Goal: Task Accomplishment & Management: Complete application form

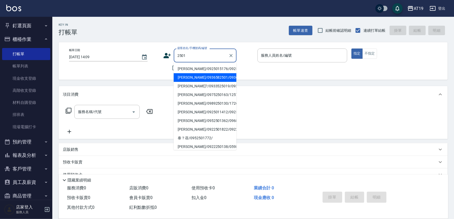
type input "[PERSON_NAME]/0936582501/0936582501"
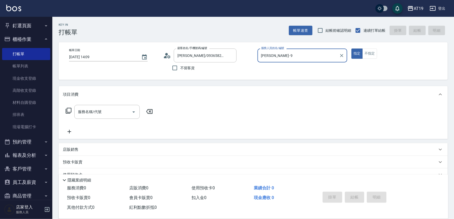
type input "[PERSON_NAME]- 9"
click at [352, 48] on button "指定" at bounding box center [357, 53] width 11 height 10
type button "true"
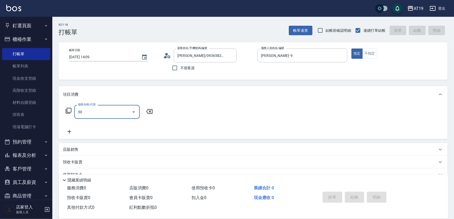
type input "301"
type input "150"
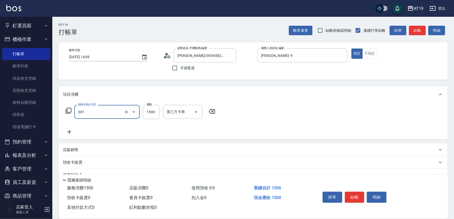
type input "燙髮(301)"
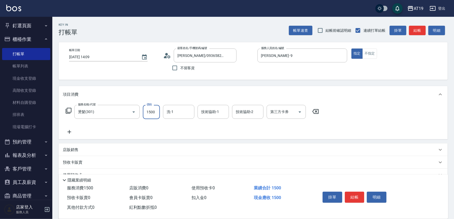
type input "1"
type input "0"
type input "188"
type input "180"
type input "1880"
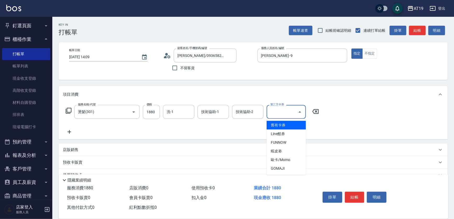
type input "舊有卡券"
type input "0"
type input "舊有卡券"
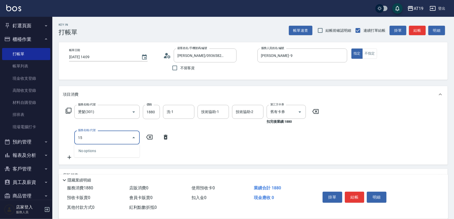
type input "1"
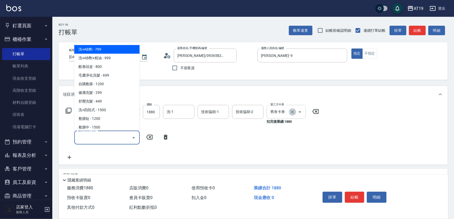
click at [292, 111] on icon "Clear" at bounding box center [292, 111] width 5 height 5
type input "180"
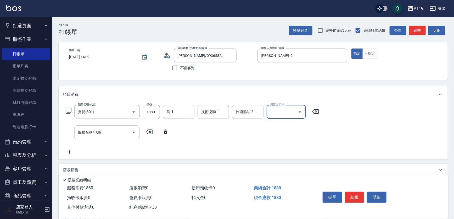
click at [113, 134] on input "服務名稱/代號" at bounding box center [103, 132] width 53 height 9
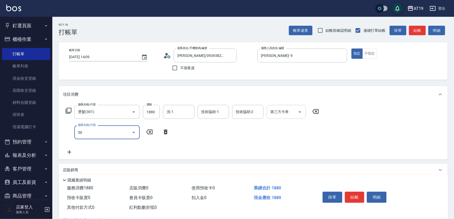
type input "501"
type input "280"
type input "染髮(501)"
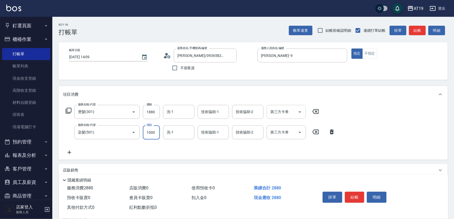
type input "1"
type input "180"
type input "159"
type input "200"
type input "1599"
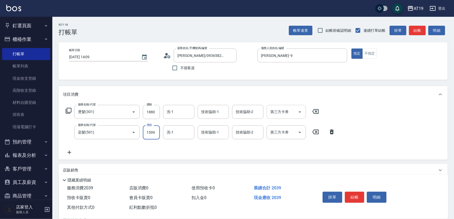
type input "340"
type input "1599"
type input "Orange-53"
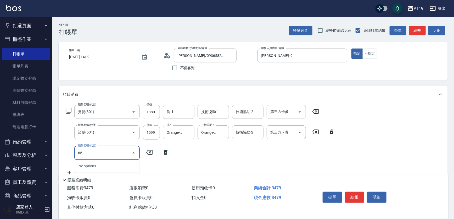
type input "657"
type input "490"
type input "自備護髮(鉑金)(657)"
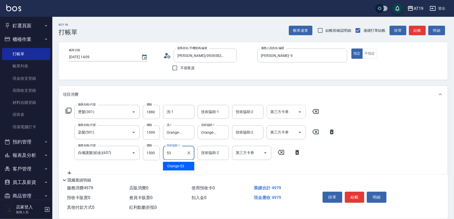
type input "Orange-53"
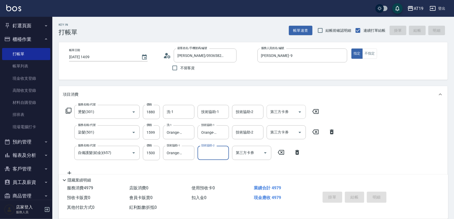
type input "[DATE] 16:19"
type input "0"
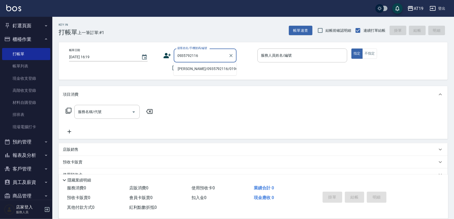
type input "[PERSON_NAME]/0935792116/01962"
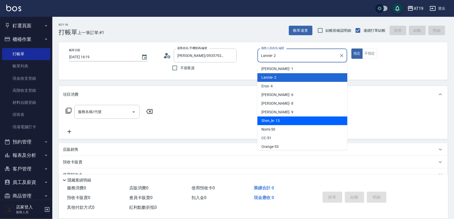
type input "Shen_le- 13"
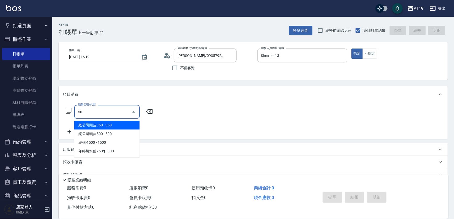
type input "501"
type input "100"
type input "染髮(501)"
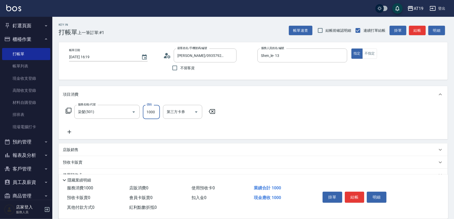
type input "0"
type input "150"
type input "10"
type input "1500"
type input "150"
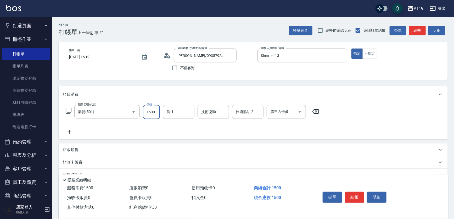
type input "1500"
type input "Nomi-50"
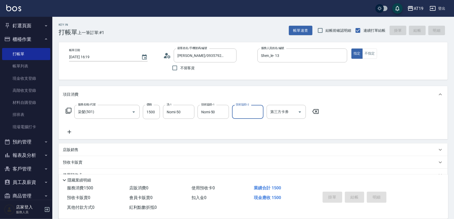
type input "0"
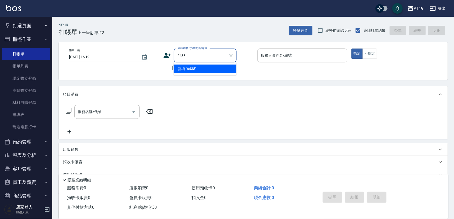
type input "6438"
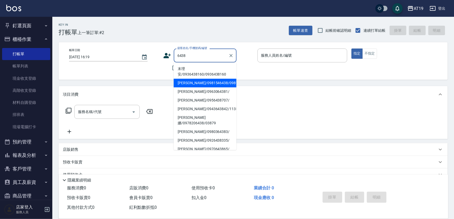
type input "[PERSON_NAME]/0981546438/0981546438"
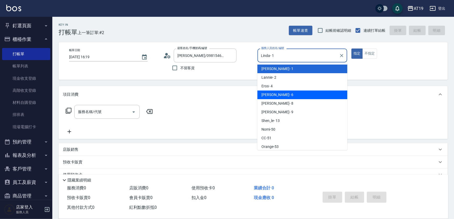
type input "[PERSON_NAME]- 6"
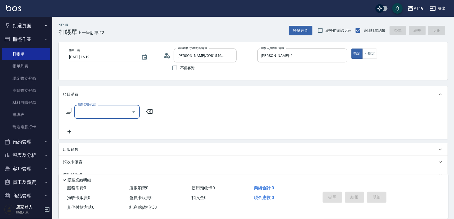
type input "7"
type input "401"
type input "30"
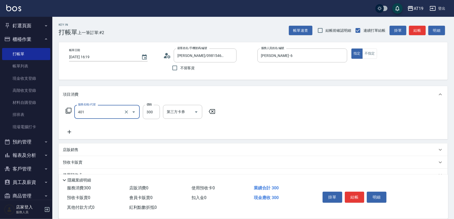
type input "剪髮(401)"
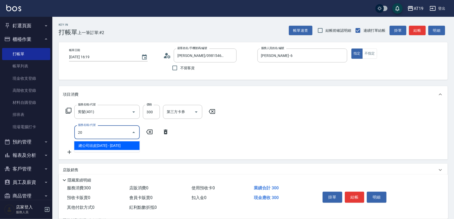
type input "201"
type input "60"
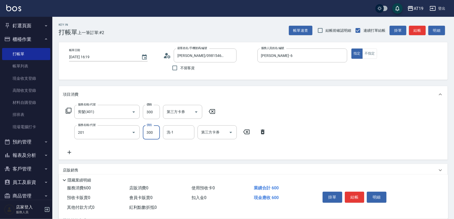
type input "洗髮(201)"
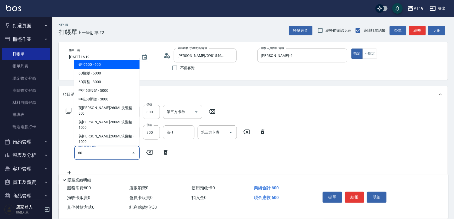
type input "601"
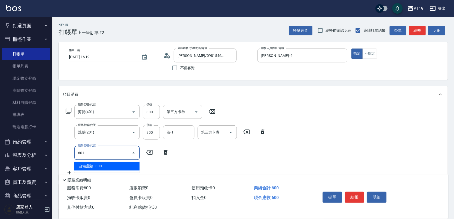
type input "90"
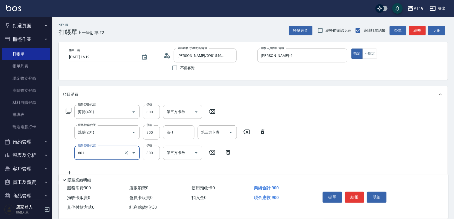
type input "自備護髮(601)"
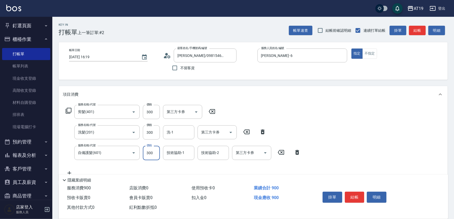
type input "1"
type input "60"
type input "110"
type input "70"
type input "1100"
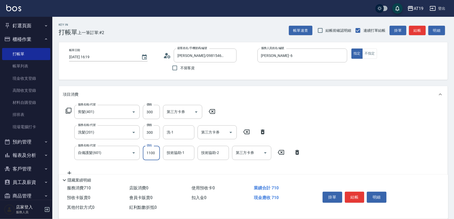
type input "170"
type input "1100"
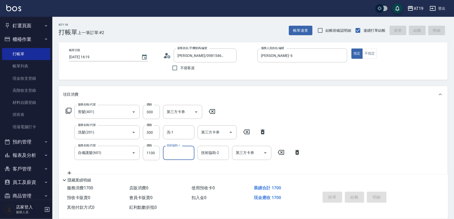
type input "[DATE] 16:20"
type input "0"
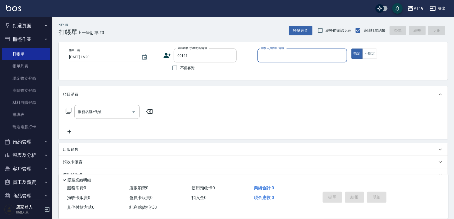
type input "公司/00161/00161"
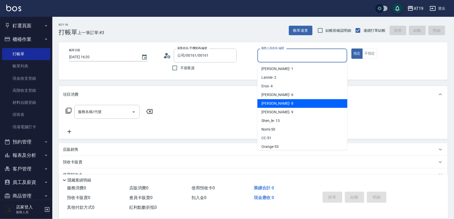
type input "[PERSON_NAME]- 8"
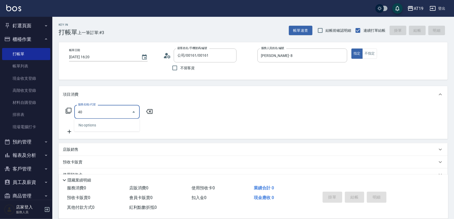
type input "403"
type input "10"
type input "403"
type input "0"
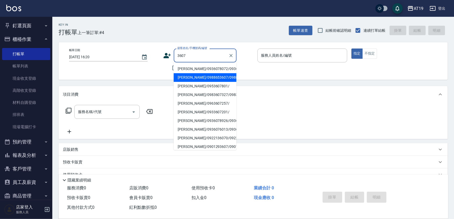
type input "[PERSON_NAME]/0988653607/0988653607"
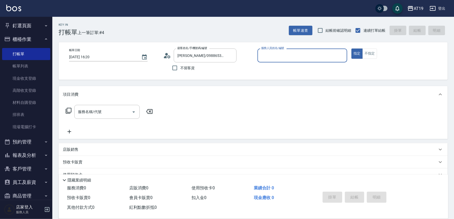
type input "[PERSON_NAME]- 9"
click at [352, 48] on button "指定" at bounding box center [357, 53] width 11 height 10
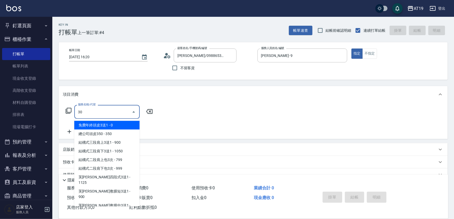
type input "301"
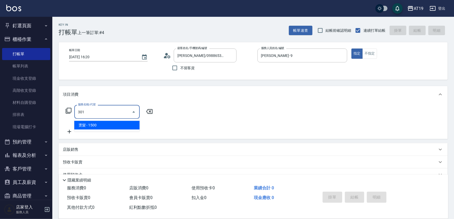
type input "150"
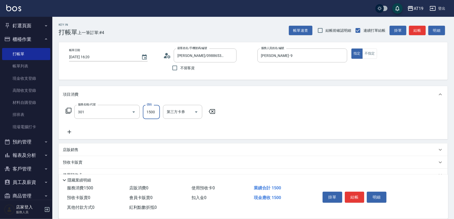
type input "燙髮(301)"
type input "1"
type input "0"
type input "188"
type input "10"
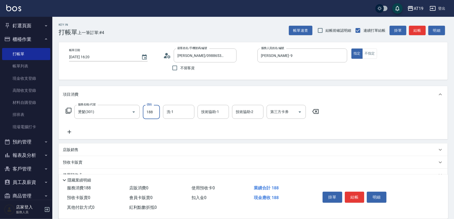
type input "1"
type input "0"
type input "188"
type input "180"
type input "1880"
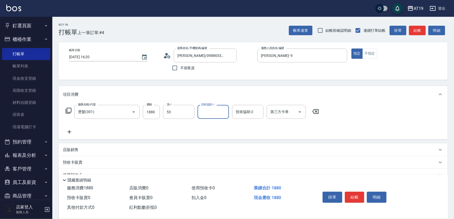
type input "Orange-53"
type input "5"
type input "Orange-53"
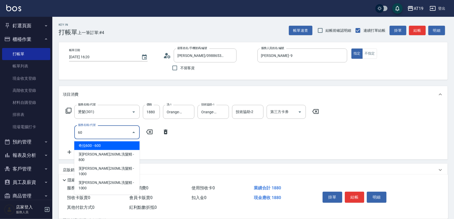
type input "601"
type input "210"
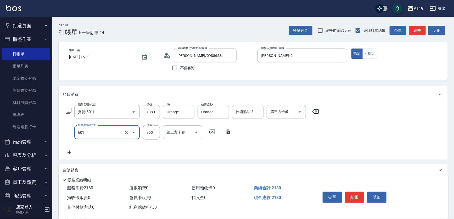
type input "自備護髮(601)"
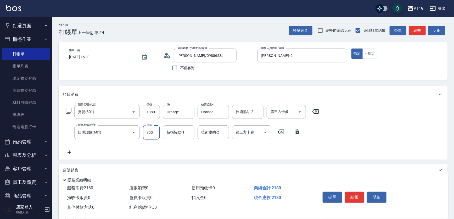
type input "1"
type input "180"
type input "100"
type input "280"
type input "1000"
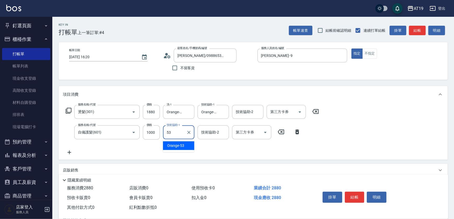
type input "Orange-53"
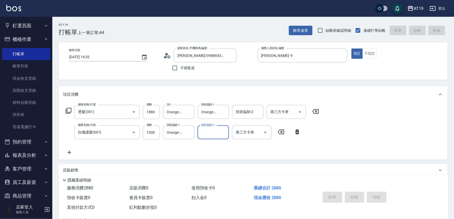
type input "[DATE] 16:21"
type input "0"
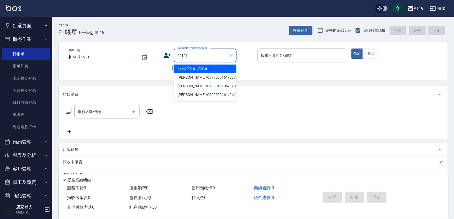
type input "公司/00161/00161"
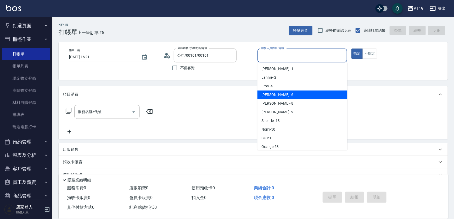
type input "[PERSON_NAME]- 6"
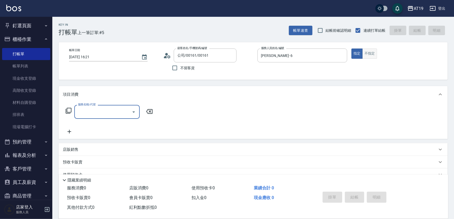
click at [373, 53] on button "不指定" at bounding box center [370, 53] width 15 height 10
drag, startPoint x: 94, startPoint y: 109, endPoint x: 126, endPoint y: 91, distance: 37.6
click at [96, 108] on div "服務名稱/代號 服務名稱/代號" at bounding box center [106, 112] width 65 height 14
type input "401"
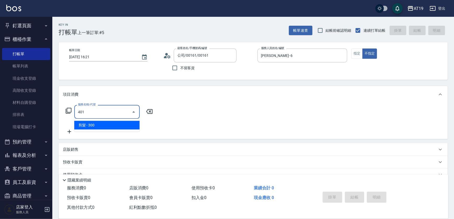
type input "30"
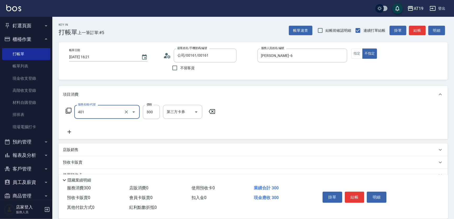
type input "剪髮(401)"
type input "0"
type input "400"
type input "0"
type input "88"
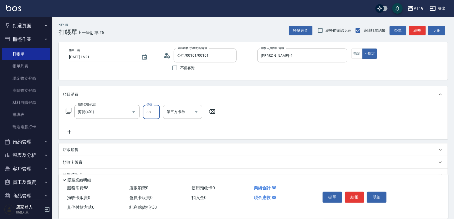
type input "80"
type input "880"
type input "0"
type input "80"
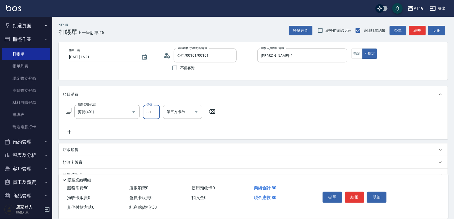
type input "800"
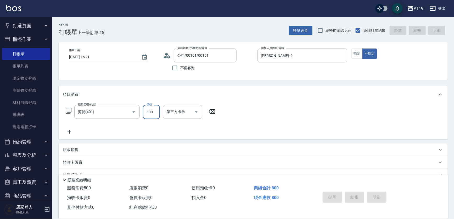
type input "0"
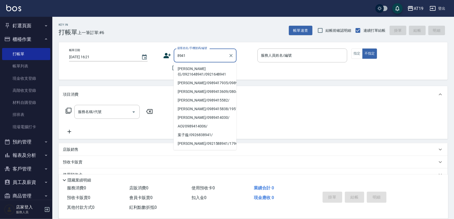
type input "[PERSON_NAME]任/0921648941/0921648941"
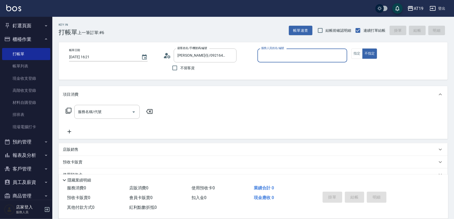
type input "Eros- 4"
click at [363, 48] on button "不指定" at bounding box center [370, 53] width 15 height 10
type button "false"
click at [359, 55] on button "指定" at bounding box center [357, 53] width 11 height 10
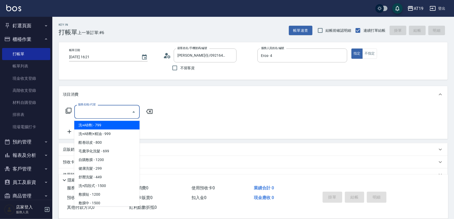
drag, startPoint x: 115, startPoint y: 114, endPoint x: 123, endPoint y: 91, distance: 24.3
click at [115, 112] on input "服務名稱/代號" at bounding box center [103, 111] width 53 height 9
type input "401"
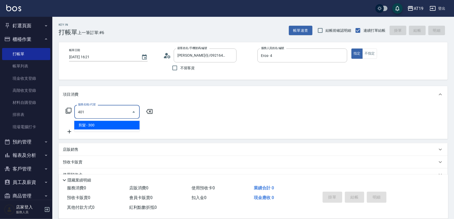
type input "30"
type input "401"
type input "0"
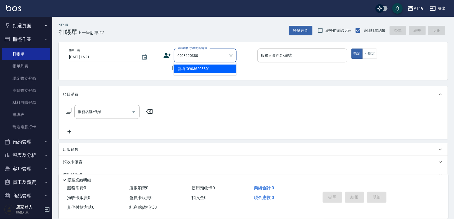
type input "0903620380"
click at [165, 55] on icon at bounding box center [167, 56] width 8 height 8
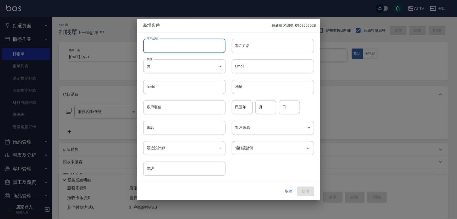
click at [178, 46] on input "客戶編號" at bounding box center [184, 46] width 82 height 14
paste input "0903620380"
type input "0903620380"
click at [175, 125] on input "電話" at bounding box center [184, 127] width 82 height 14
paste input "0903620380"
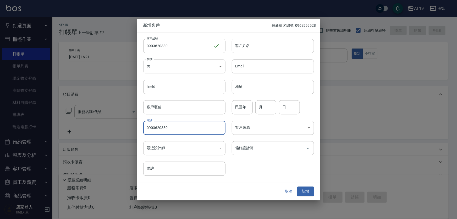
type input "0903620380"
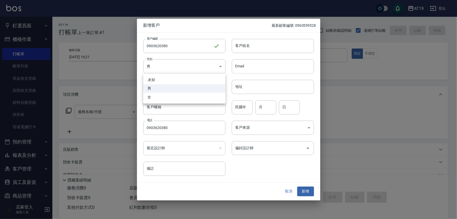
drag, startPoint x: 175, startPoint y: 68, endPoint x: 174, endPoint y: 79, distance: 10.2
click at [174, 68] on body "AT19 登出 釘選頁面 打帳單 帳單列表 排班表 現場電腦打卡 店家日報表 互助日報表 設計師日報表 櫃檯作業 打帳單 帳單列表 現金收支登錄 高階收支登錄…" at bounding box center [228, 134] width 457 height 268
drag, startPoint x: 177, startPoint y: 98, endPoint x: 201, endPoint y: 84, distance: 27.9
click at [186, 93] on li "女" at bounding box center [184, 97] width 82 height 9
type input "[DEMOGRAPHIC_DATA]"
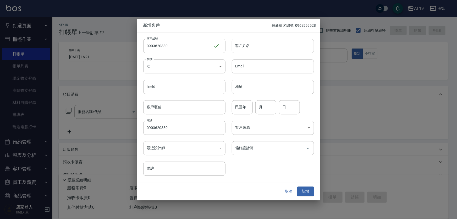
drag, startPoint x: 245, startPoint y: 51, endPoint x: 245, endPoint y: 43, distance: 7.9
click at [246, 47] on input "客戶姓名" at bounding box center [273, 46] width 82 height 14
type input "marimn"
type input "0"
type input "78"
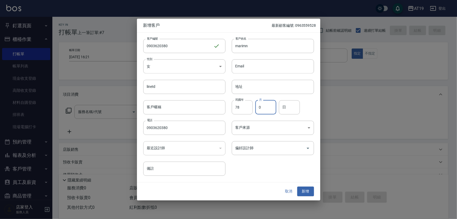
type input "05"
type input "23"
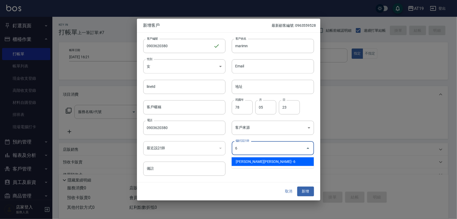
type input "[PERSON_NAME][PERSON_NAME]"
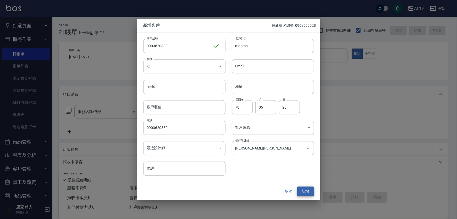
click at [297, 186] on button "新增" at bounding box center [305, 191] width 17 height 10
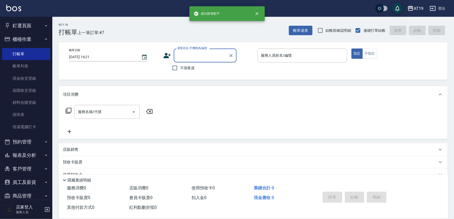
drag, startPoint x: 196, startPoint y: 55, endPoint x: 191, endPoint y: 40, distance: 15.5
click at [195, 55] on input "顧客姓名/手機號碼/編號" at bounding box center [201, 55] width 50 height 9
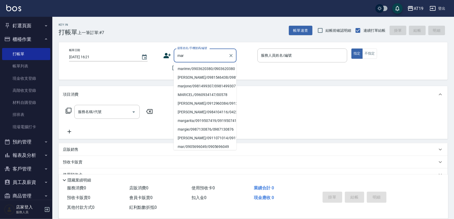
click at [352, 48] on button "指定" at bounding box center [357, 53] width 11 height 10
type input "marimn/0903620380/0903620380"
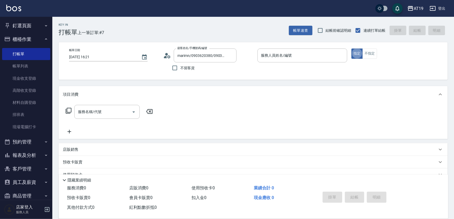
type input "[PERSON_NAME]- 6"
click at [368, 55] on button "不指定" at bounding box center [370, 53] width 15 height 10
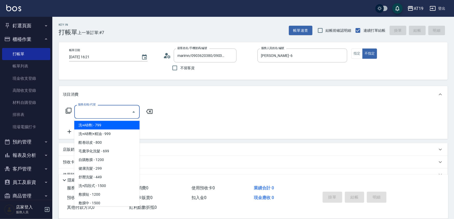
drag, startPoint x: 110, startPoint y: 115, endPoint x: 133, endPoint y: 111, distance: 22.8
click at [112, 113] on input "服務名稱/代號" at bounding box center [103, 111] width 53 height 9
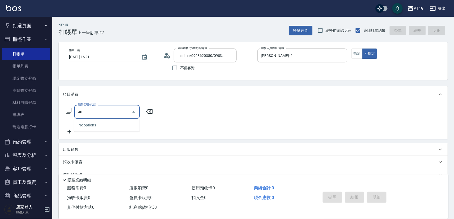
type input "401"
type input "30"
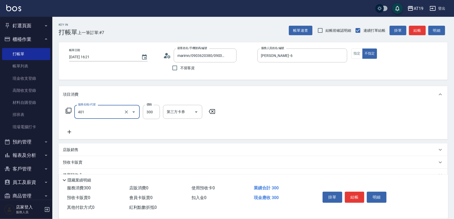
type input "剪髮(401)"
type input "0"
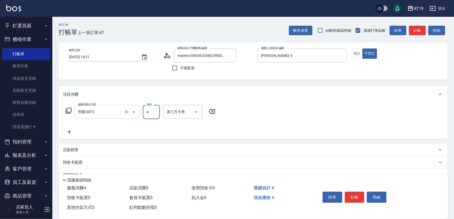
type input "40"
type input "400"
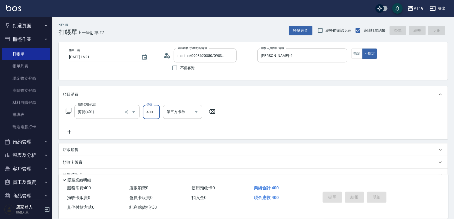
type input "[DATE] 16:23"
type input "0"
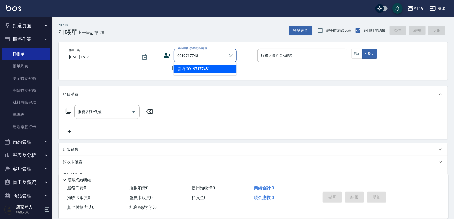
type input "0919717748"
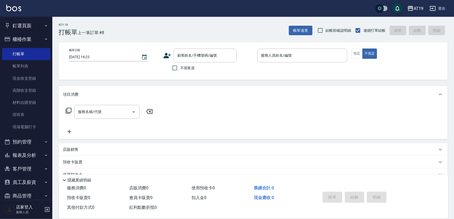
click at [167, 55] on icon at bounding box center [167, 56] width 8 height 8
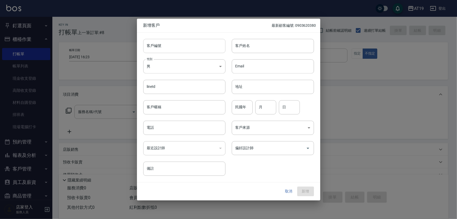
paste input "0919717748"
click at [176, 50] on input "客戶編號" at bounding box center [184, 46] width 82 height 14
type input "0919717748"
paste input "0919717748"
drag, startPoint x: 170, startPoint y: 128, endPoint x: 180, endPoint y: 100, distance: 29.7
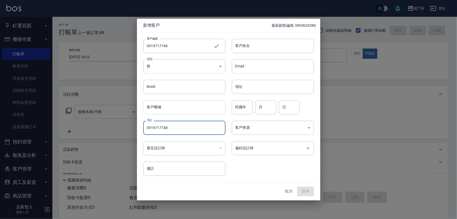
click at [171, 126] on input "0919717748" at bounding box center [184, 127] width 82 height 14
type input "0919717748"
click at [181, 68] on body "AT19 登出 釘選頁面 打帳單 帳單列表 排班表 現場電腦打卡 店家日報表 互助日報表 設計師日報表 櫃檯作業 打帳單 帳單列表 現金收支登錄 高階收支登錄…" at bounding box center [228, 134] width 457 height 268
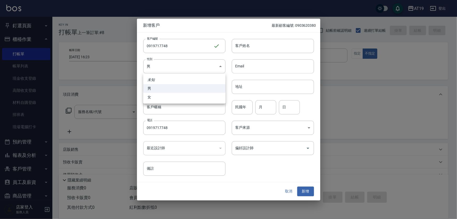
drag, startPoint x: 186, startPoint y: 98, endPoint x: 194, endPoint y: 92, distance: 9.5
click at [187, 97] on li "女" at bounding box center [184, 97] width 82 height 9
type input "[DEMOGRAPHIC_DATA]"
click at [264, 45] on input "客戶姓名" at bounding box center [273, 46] width 82 height 14
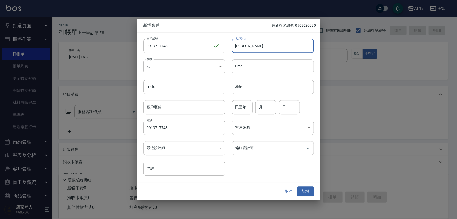
type input "[PERSON_NAME]"
type input "01"
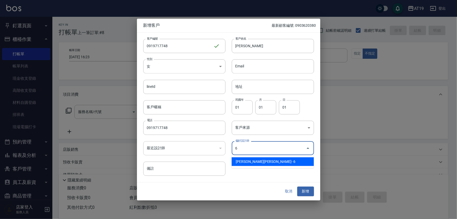
type input "[PERSON_NAME][PERSON_NAME]"
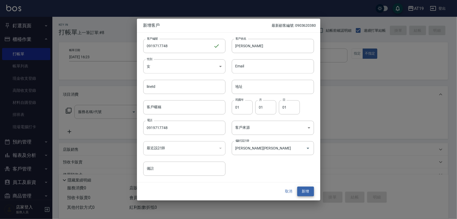
click at [297, 186] on button "新增" at bounding box center [305, 191] width 17 height 10
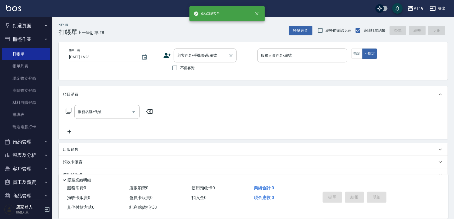
click at [203, 57] on input "顧客姓名/手機號碼/編號" at bounding box center [201, 55] width 50 height 9
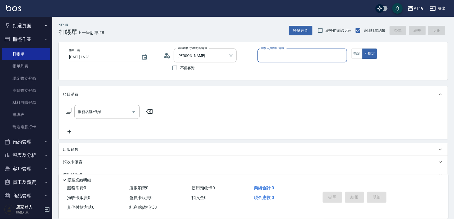
type input "[PERSON_NAME]/0919717748/0919717748"
type input "[PERSON_NAME]- 6"
click at [363, 48] on button "不指定" at bounding box center [370, 53] width 15 height 10
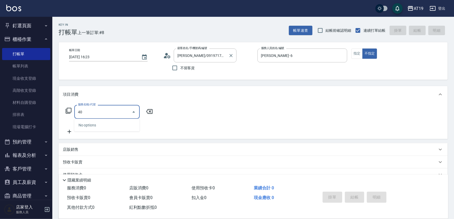
type input "401"
type input "30"
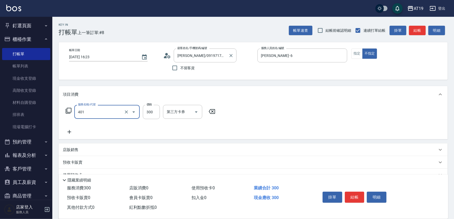
type input "剪髮(401)"
type input "4"
type input "0"
type input "400"
type input "40"
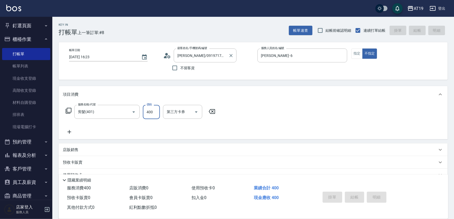
type input "[DATE] 16:31"
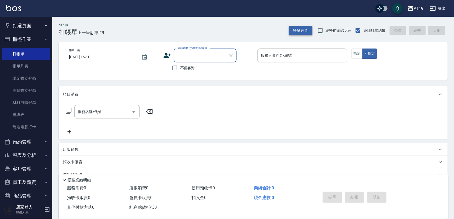
click at [306, 33] on button "帳單速查" at bounding box center [301, 31] width 24 height 10
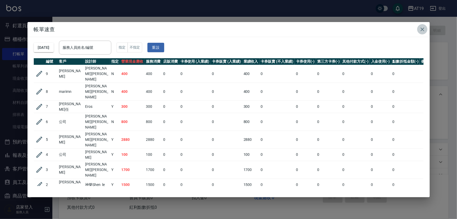
click at [423, 27] on icon "button" at bounding box center [422, 29] width 6 height 6
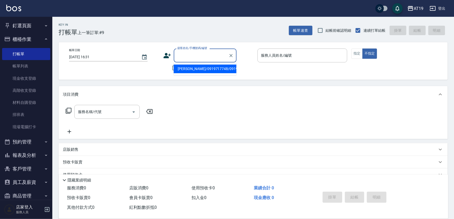
click at [224, 56] on input "顧客姓名/手機號碼/編號" at bounding box center [201, 55] width 50 height 9
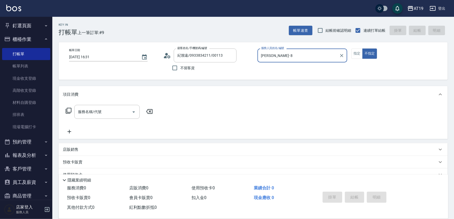
click at [363, 48] on button "不指定" at bounding box center [370, 53] width 15 height 10
click at [352, 48] on button "指定" at bounding box center [357, 53] width 11 height 10
